Goal: Information Seeking & Learning: Learn about a topic

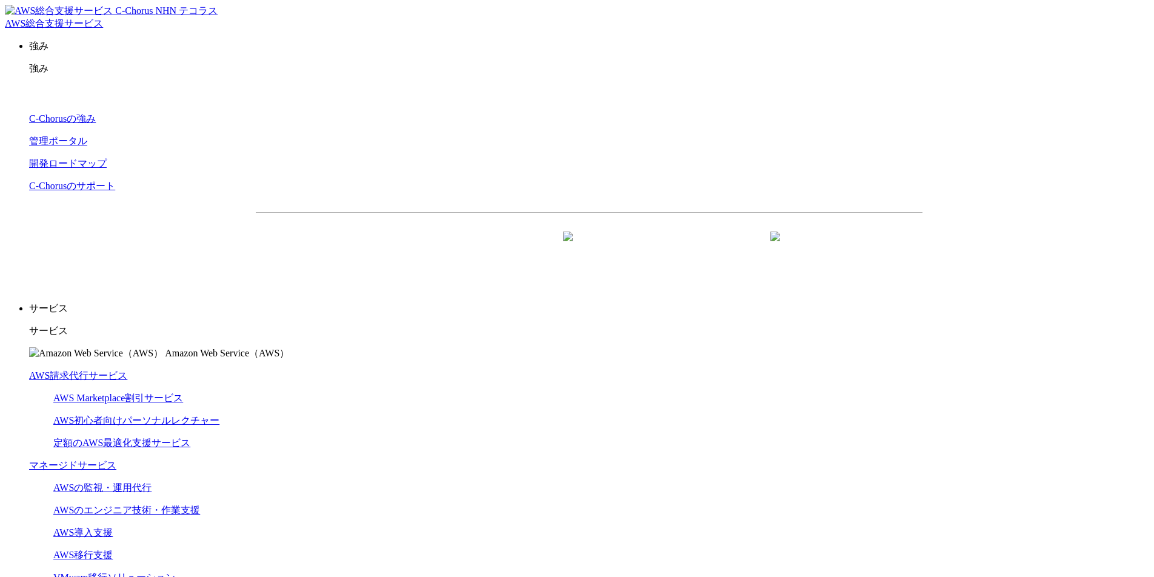
click at [127, 370] on link "AWS請求代行サービス" at bounding box center [78, 375] width 98 height 10
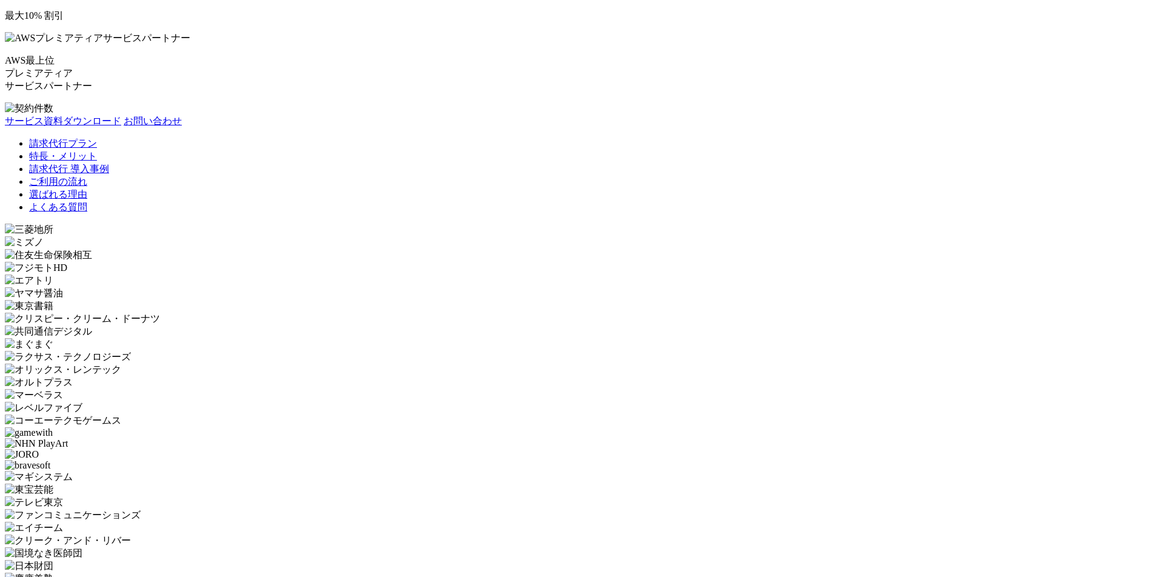
scroll to position [2256, 0]
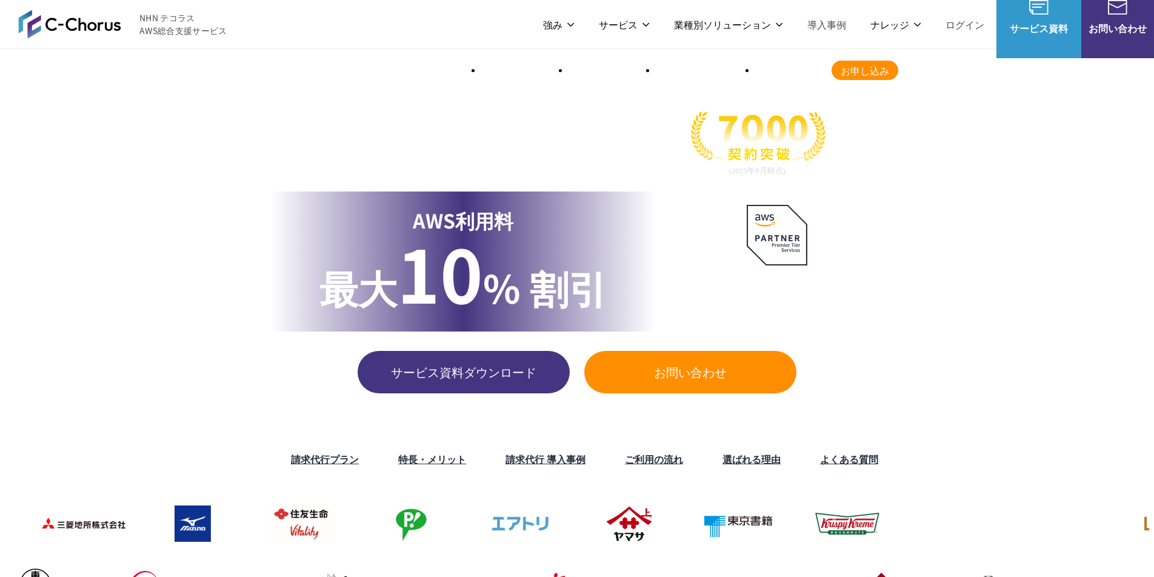
click at [783, 233] on img at bounding box center [777, 235] width 61 height 61
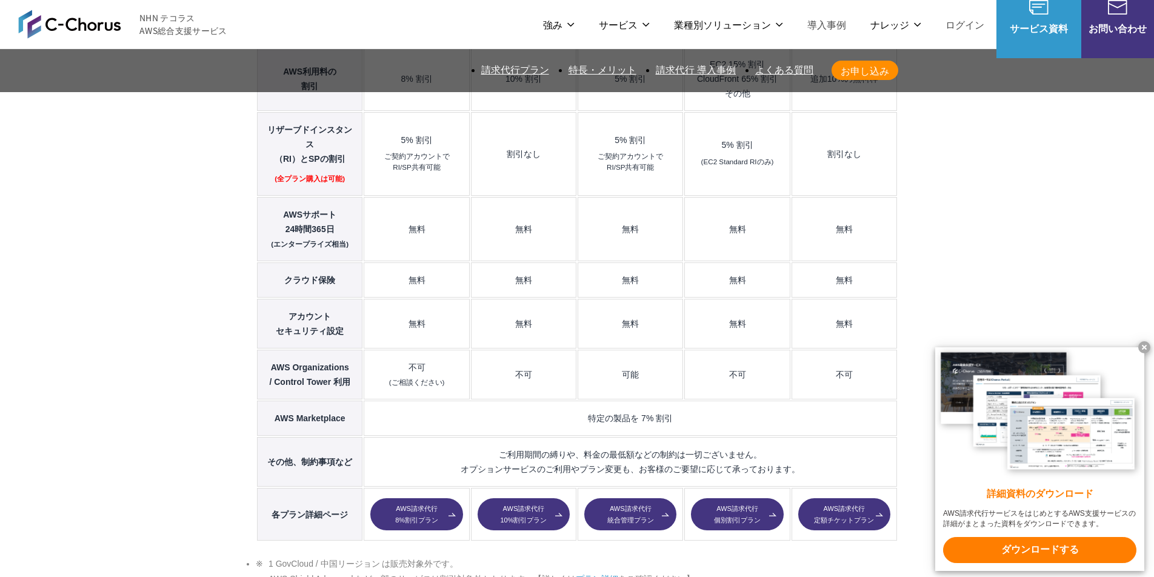
scroll to position [1689, 0]
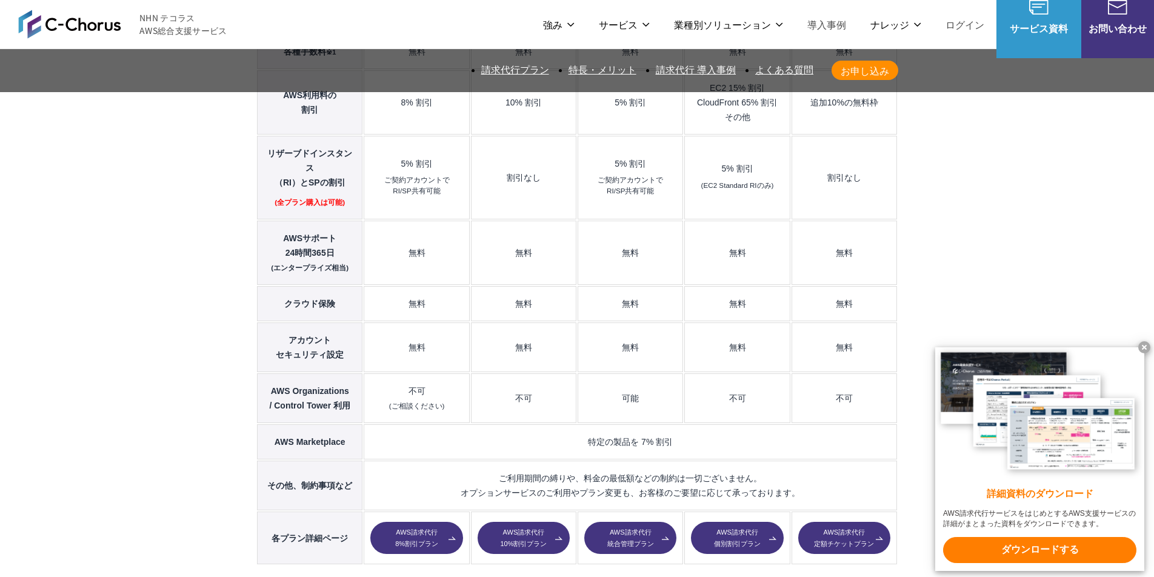
click at [418, 522] on link "AWS請求代行 8%割引プラン" at bounding box center [416, 538] width 92 height 33
click at [622, 522] on link "AWS請求代行 統合管理プラン" at bounding box center [630, 538] width 92 height 33
click at [851, 522] on link "AWS請求代行 定額チケットプラン" at bounding box center [845, 538] width 92 height 33
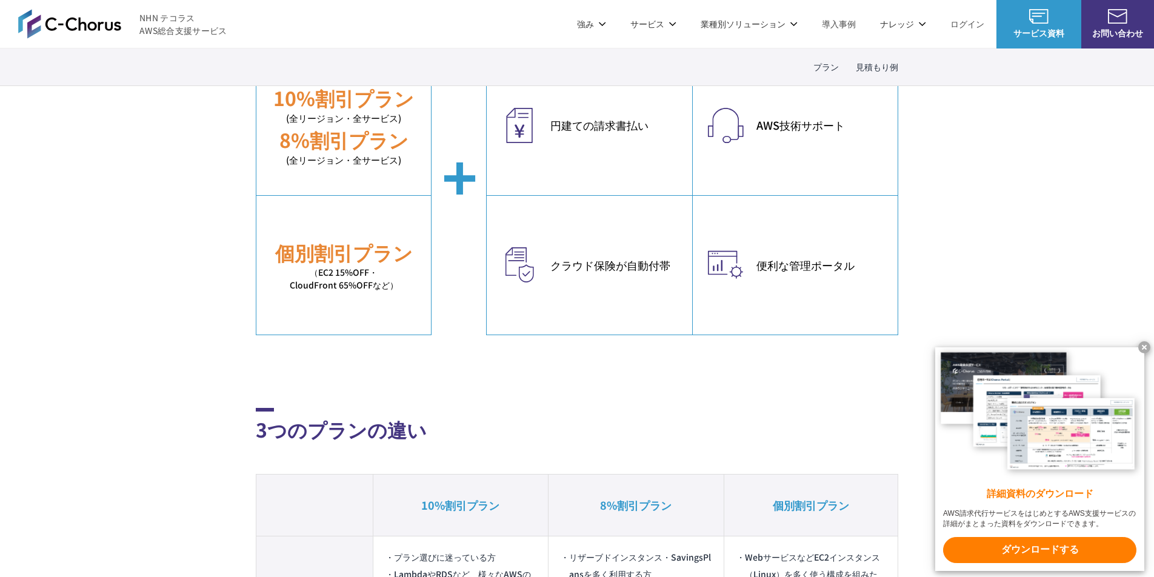
scroll to position [431, 0]
click at [862, 69] on link "見積もり例" at bounding box center [877, 67] width 42 height 13
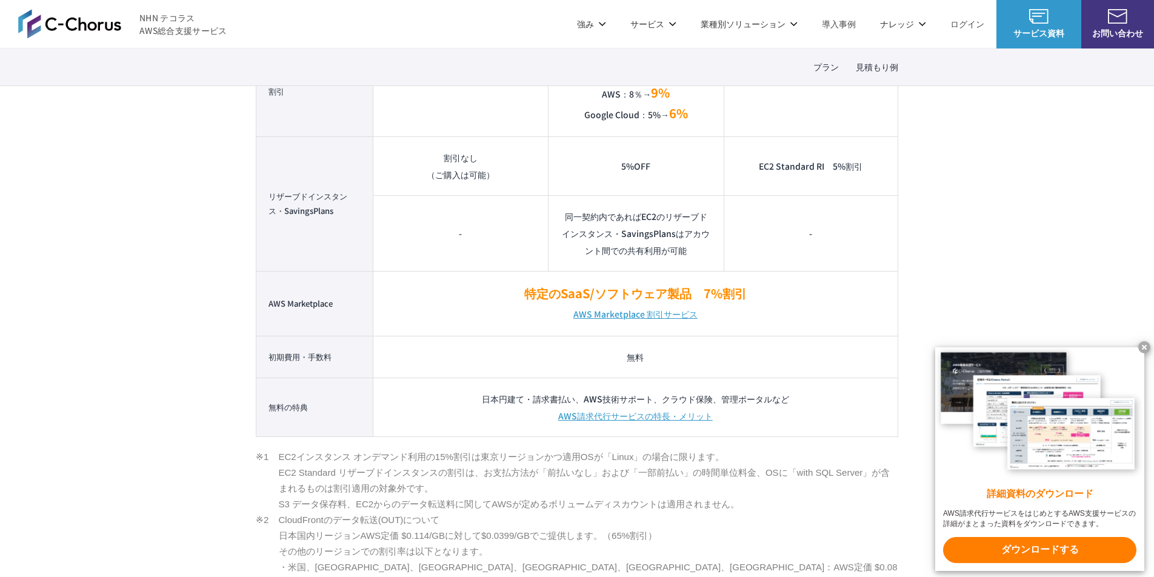
scroll to position [1105, 0]
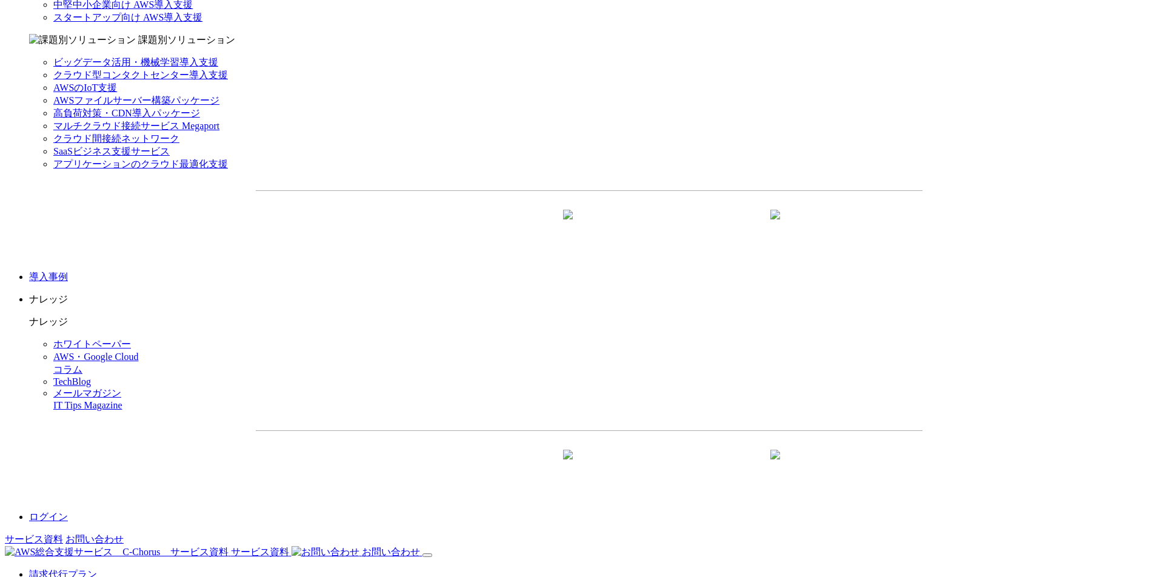
scroll to position [1511, 0]
